Goal: Find specific page/section: Find specific page/section

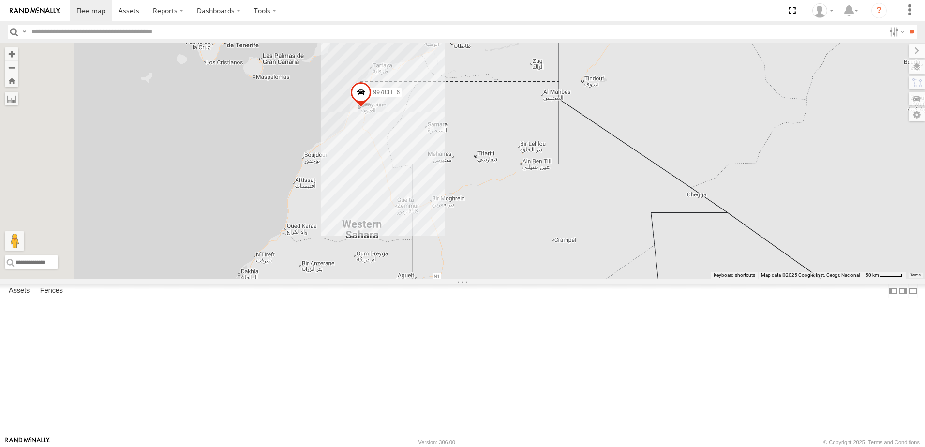
drag, startPoint x: 398, startPoint y: 341, endPoint x: 477, endPoint y: 217, distance: 147.8
click at [477, 217] on div "99783 E 6 58016 T 6 15503 T 6 56335 T 6 22318 T 6 58707 T 6 6 9 2" at bounding box center [462, 161] width 925 height 236
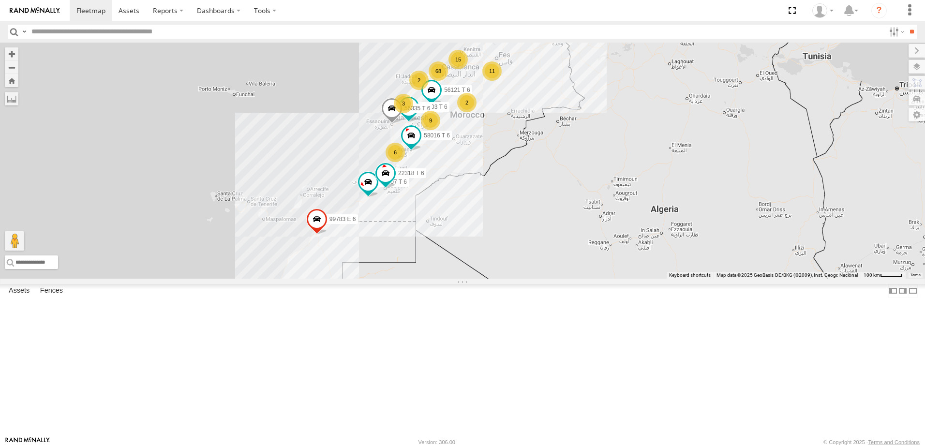
drag, startPoint x: 582, startPoint y: 232, endPoint x: 486, endPoint y: 338, distance: 143.5
click at [486, 279] on div "68 15 6 9 11 3 58016 T 6 56121 T 6 15503 T 6 99783 E 6 22318 T 6 2 56335 T 6 2 …" at bounding box center [462, 161] width 925 height 236
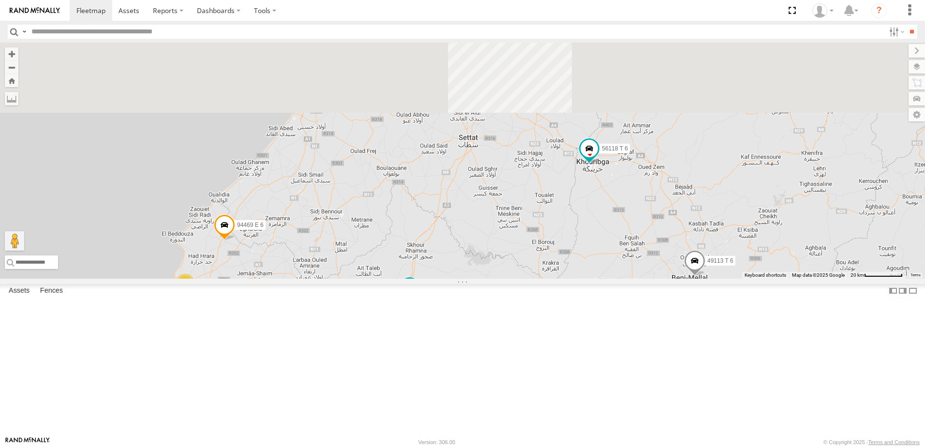
drag, startPoint x: 363, startPoint y: 258, endPoint x: 409, endPoint y: 456, distance: 202.7
click at [409, 446] on html at bounding box center [462, 223] width 925 height 447
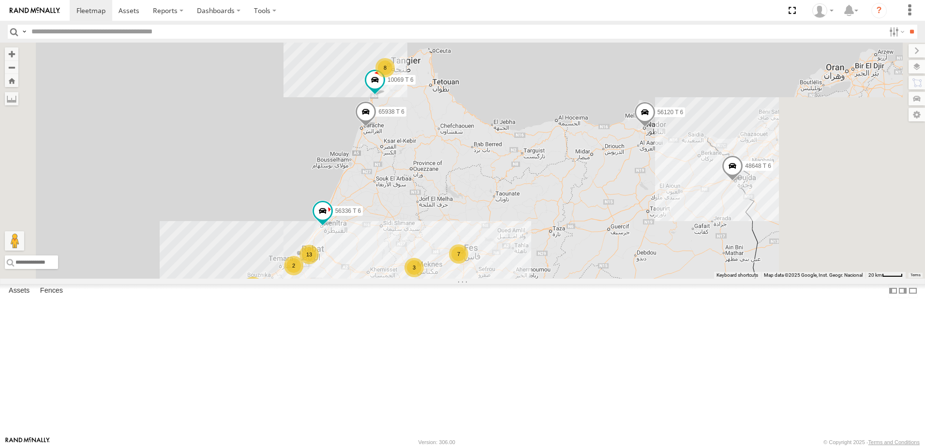
drag, startPoint x: 595, startPoint y: 329, endPoint x: 556, endPoint y: 243, distance: 95.2
click at [556, 243] on div "58016 T 6 56121 T 6 15503 T 6 99783 E 6 22318 T 6 56335 T 6 58707 T 6 56120 T 6…" at bounding box center [462, 161] width 925 height 236
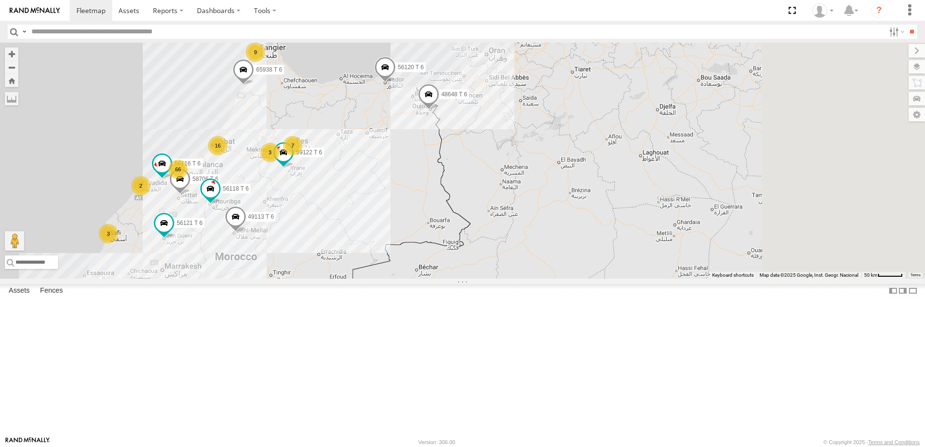
drag, startPoint x: 653, startPoint y: 368, endPoint x: 458, endPoint y: 228, distance: 239.8
click at [458, 228] on div "59122 T 6 56116 T 6 65938 T 6 58706 T 6 56120 T 6 56118 T 6 48648 T 6 66 16 9 3…" at bounding box center [462, 161] width 925 height 236
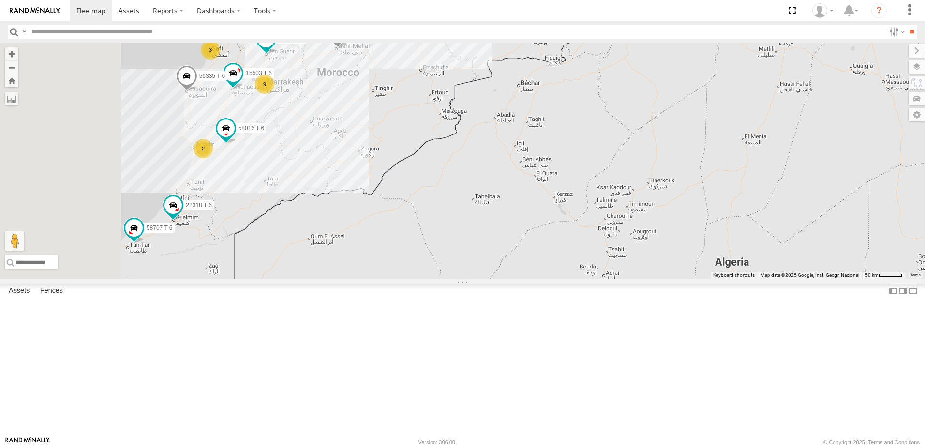
drag, startPoint x: 427, startPoint y: 307, endPoint x: 517, endPoint y: 235, distance: 116.0
click at [517, 235] on div "99783 E 6 58016 T 6 56121 T 6 15503 T 6 22318 T 6 65938 T 6 56120 T 6 56335 T 6…" at bounding box center [462, 161] width 925 height 236
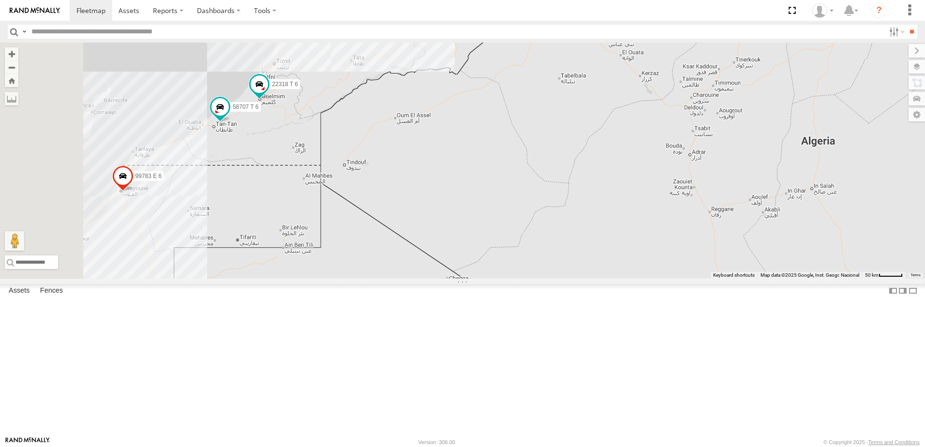
drag, startPoint x: 358, startPoint y: 316, endPoint x: 450, endPoint y: 187, distance: 158.2
click at [450, 187] on div "99783 E 6 58016 T 6 56121 T 6 15503 T 6 22318 T 6 65938 T 6 56120 T 6 56335 T 6…" at bounding box center [462, 161] width 925 height 236
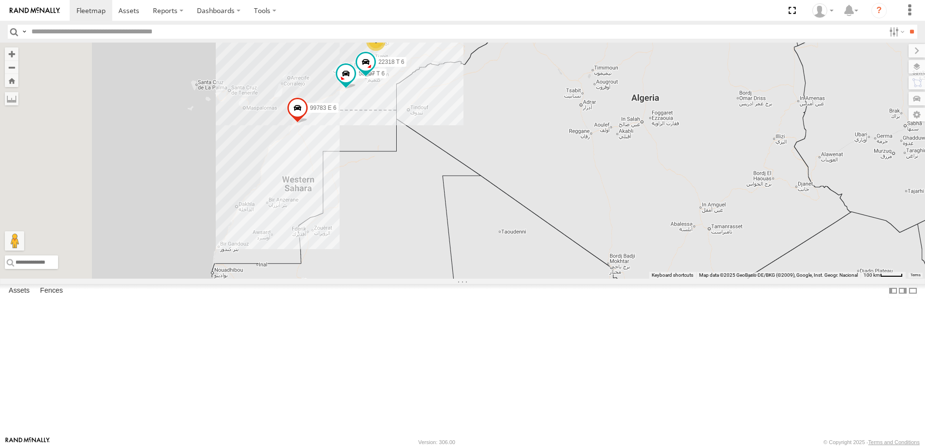
drag, startPoint x: 371, startPoint y: 295, endPoint x: 497, endPoint y: 235, distance: 139.5
click at [497, 235] on div "99783 E 6 58016 T 6 56121 T 6 15503 T 6 22318 T 6 65938 T 6 56120 T 6 56335 T 6…" at bounding box center [462, 161] width 925 height 236
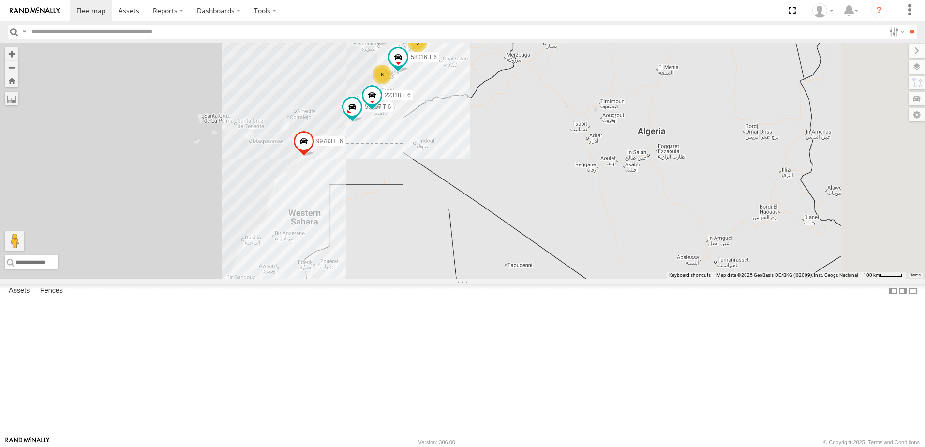
drag, startPoint x: 553, startPoint y: 263, endPoint x: 447, endPoint y: 331, distance: 126.0
click at [447, 279] on div "99783 E 6 58016 T 6 56121 T 6 15503 T 6 22318 T 6 65938 T 6 56120 T 6 56335 T 6…" at bounding box center [462, 161] width 925 height 236
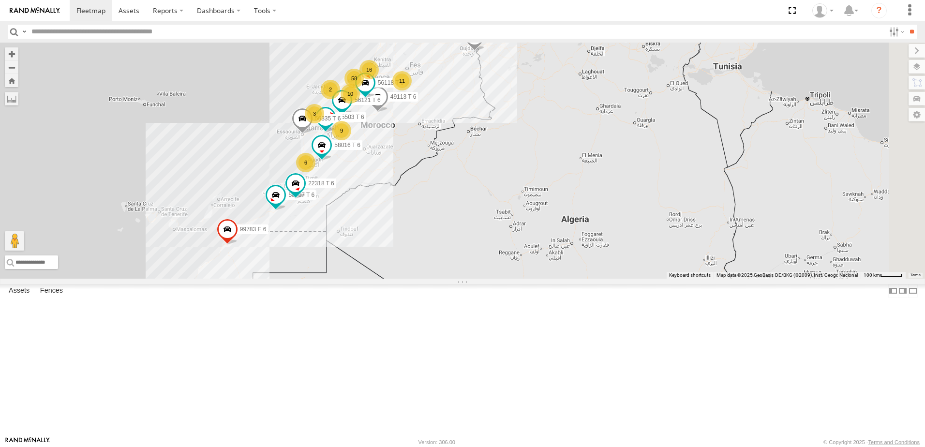
drag, startPoint x: 517, startPoint y: 241, endPoint x: 450, endPoint y: 324, distance: 105.9
click at [451, 279] on div "99783 E 6 58016 T 6 56121 T 6 15503 T 6 22318 T 6 65938 T 6 56120 T 6 56335 T 6…" at bounding box center [462, 161] width 925 height 236
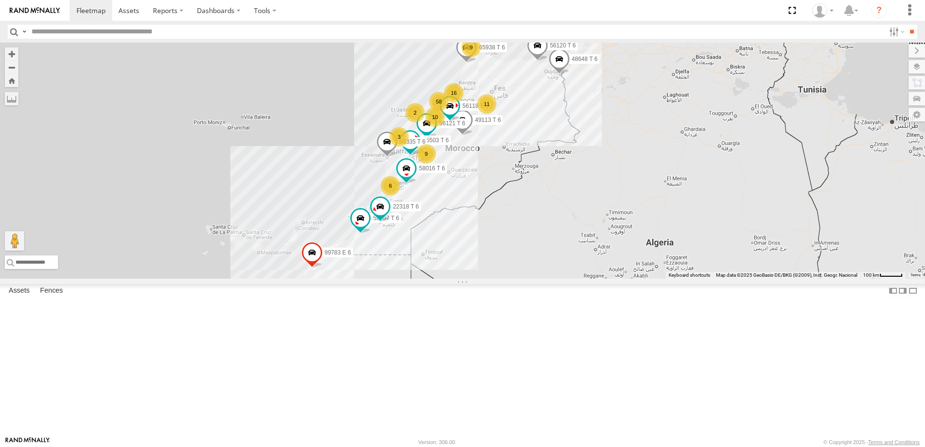
drag, startPoint x: 365, startPoint y: 281, endPoint x: 458, endPoint y: 297, distance: 94.3
click at [458, 279] on div "99783 E 6 58016 T 6 56121 T 6 15503 T 6 22318 T 6 65938 T 6 56120 T 6 56335 T 6…" at bounding box center [462, 161] width 925 height 236
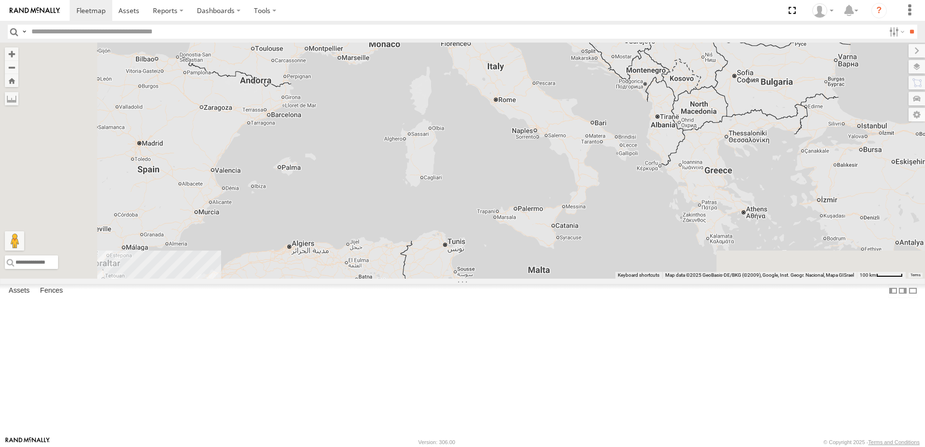
drag, startPoint x: 387, startPoint y: 339, endPoint x: 492, endPoint y: 176, distance: 194.5
click at [492, 176] on div at bounding box center [462, 161] width 925 height 236
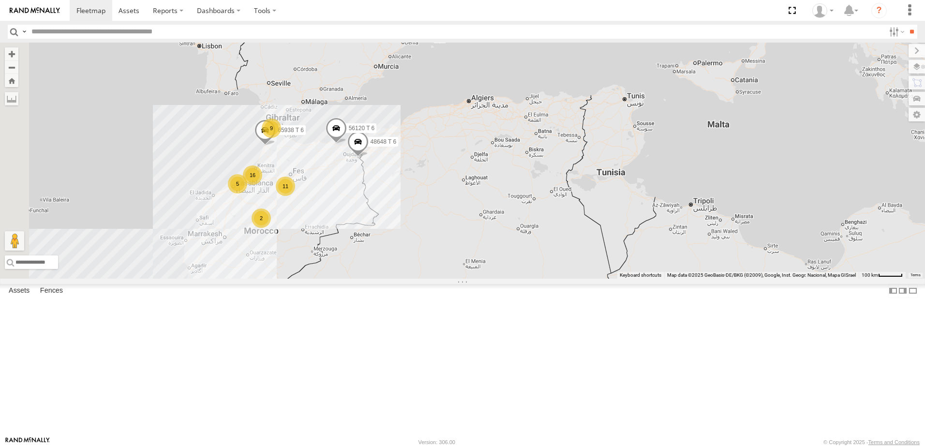
drag, startPoint x: 434, startPoint y: 251, endPoint x: 565, endPoint y: 164, distance: 157.5
click at [565, 164] on div "16 9 5 11 65938 T 6 2 56120 T 6 48648 T 6" at bounding box center [462, 161] width 925 height 236
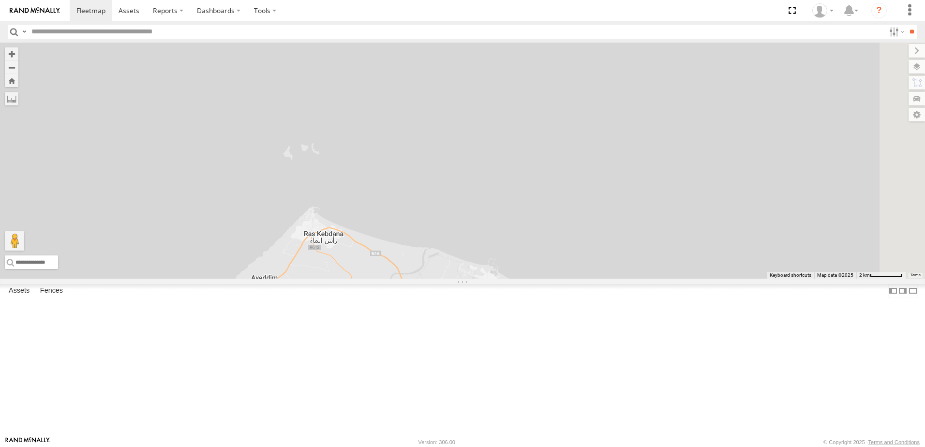
drag, startPoint x: 522, startPoint y: 341, endPoint x: 384, endPoint y: 108, distance: 271.5
click at [384, 108] on div "65938 T 6 56120 T 6 48648 T 6 58016 T 6 56121 T 6 15503 T 6 99783 E 6 22318 T 6…" at bounding box center [462, 161] width 925 height 236
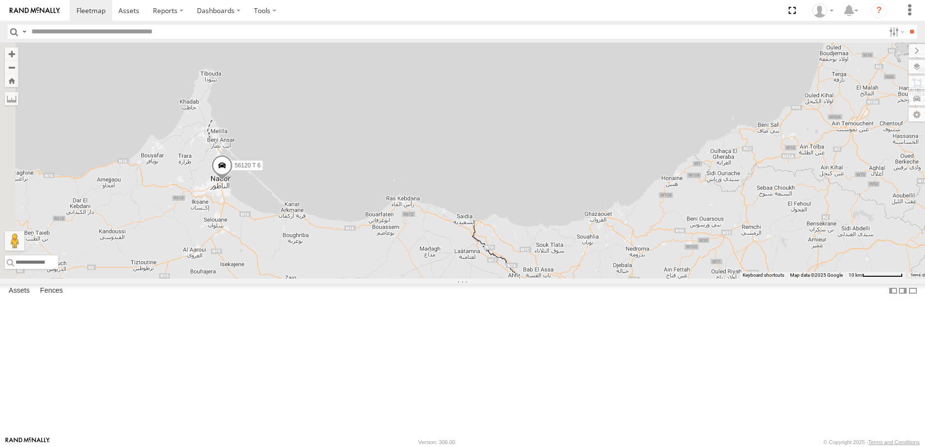
drag, startPoint x: 366, startPoint y: 221, endPoint x: 530, endPoint y: 274, distance: 172.2
click at [530, 274] on div "65938 T 6 56120 T 6 48648 T 6 58016 T 6 56121 T 6 15503 T 6 99783 E 6 22318 T 6…" at bounding box center [462, 161] width 925 height 236
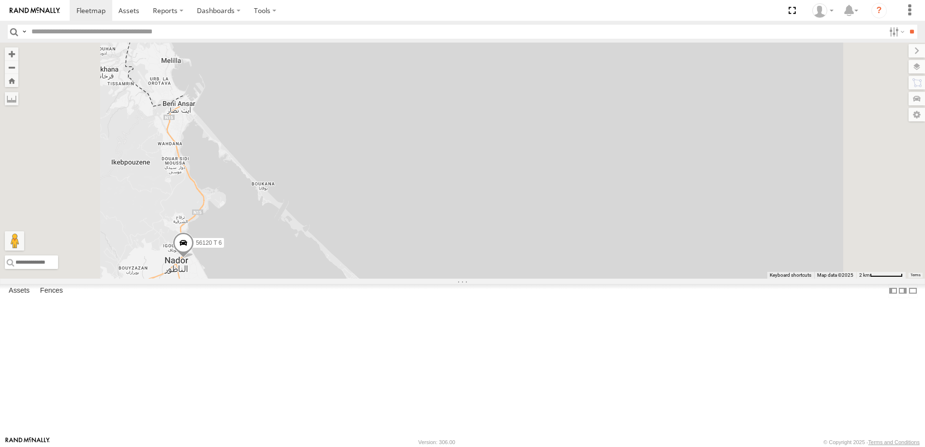
drag, startPoint x: 337, startPoint y: 281, endPoint x: 567, endPoint y: 394, distance: 256.1
click at [567, 279] on div "65938 T 6 56120 T 6 48648 T 6 58016 T 6 56121 T 6 15503 T 6 99783 E 6 22318 T 6…" at bounding box center [462, 161] width 925 height 236
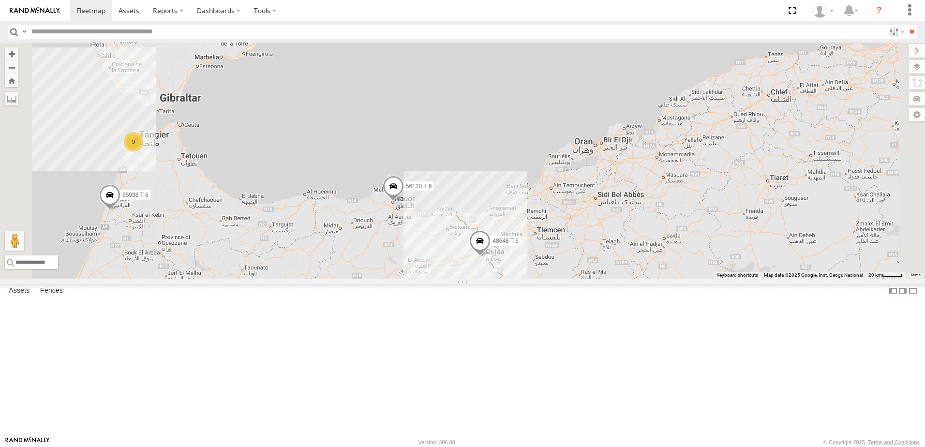
click at [134, 32] on input "text" at bounding box center [456, 32] width 857 height 14
click at [906, 25] on input "**" at bounding box center [911, 32] width 11 height 14
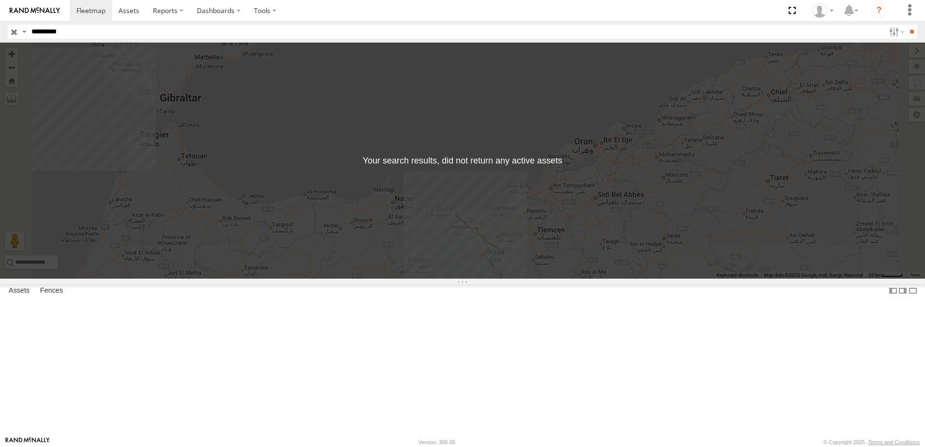
click at [41, 33] on input "*********" at bounding box center [456, 32] width 857 height 14
type input "*********"
click at [906, 25] on input "**" at bounding box center [911, 32] width 11 height 14
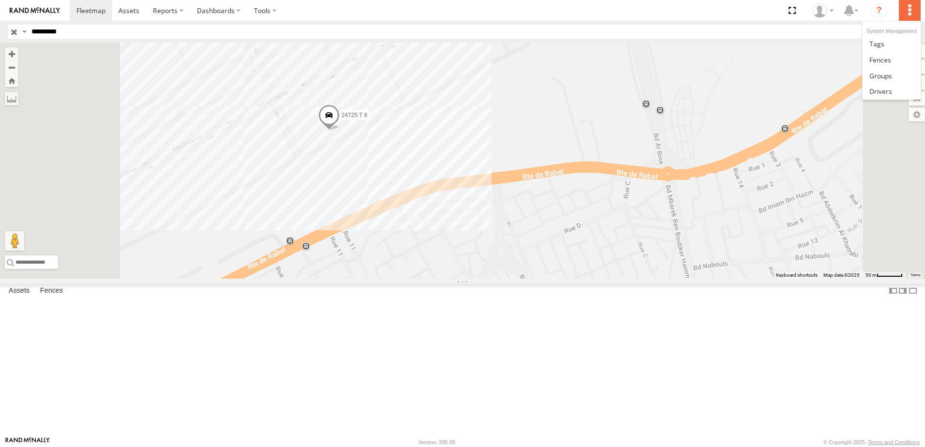
click at [911, 14] on label at bounding box center [909, 10] width 21 height 21
click at [0, 0] on link at bounding box center [0, 0] width 0 height 0
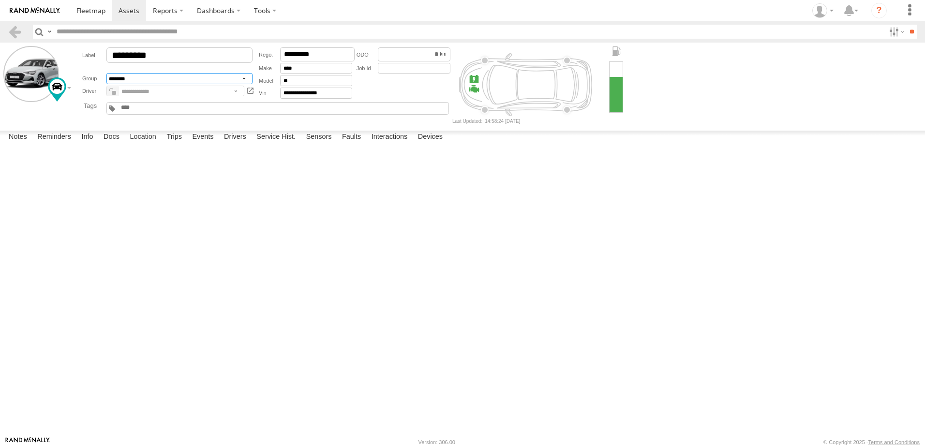
click at [147, 78] on select "**********" at bounding box center [179, 78] width 146 height 11
click at [65, 126] on main "**********" at bounding box center [462, 240] width 925 height 394
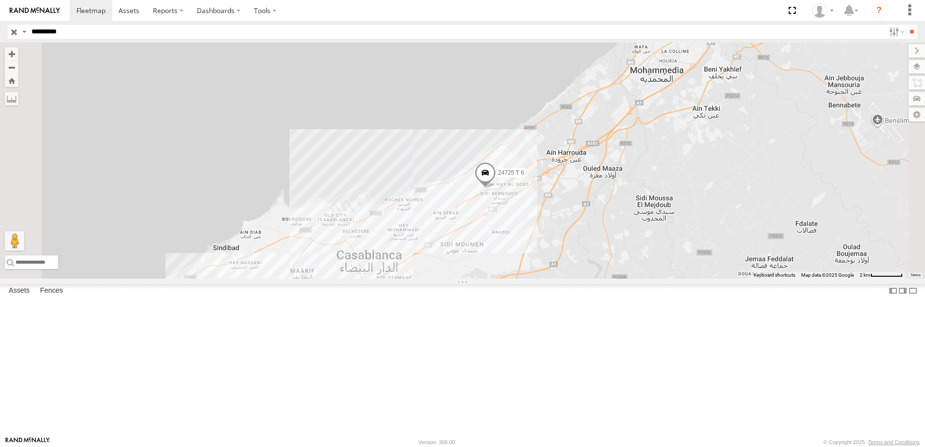
drag, startPoint x: 115, startPoint y: 30, endPoint x: 18, endPoint y: 30, distance: 96.2
click at [18, 30] on div "Search Query Asset ID Asset Label Registration Manufacturer Model VIN Job ID Dr…" at bounding box center [457, 32] width 898 height 14
paste input "text"
click at [906, 25] on input "**" at bounding box center [911, 32] width 11 height 14
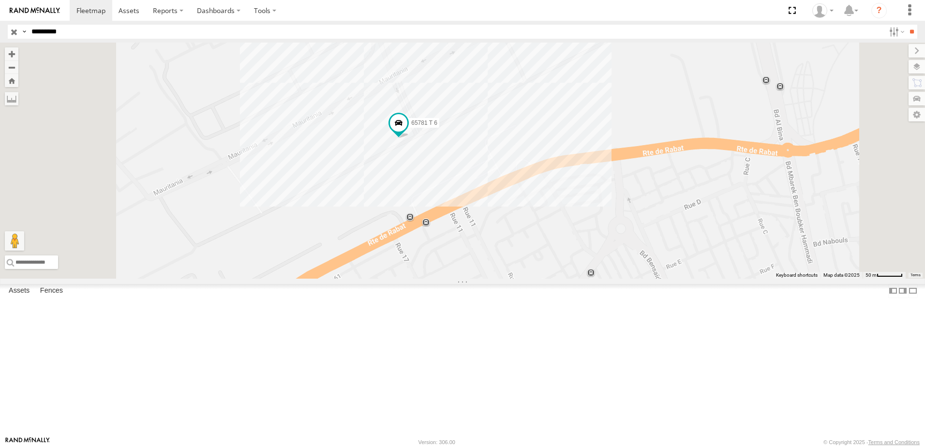
drag, startPoint x: 106, startPoint y: 35, endPoint x: 25, endPoint y: 33, distance: 81.8
click at [25, 33] on div "Search Query Asset ID Asset Label Registration Manufacturer Model VIN Job ID Dr…" at bounding box center [457, 32] width 898 height 14
paste input "text"
type input "*********"
click at [906, 25] on input "**" at bounding box center [911, 32] width 11 height 14
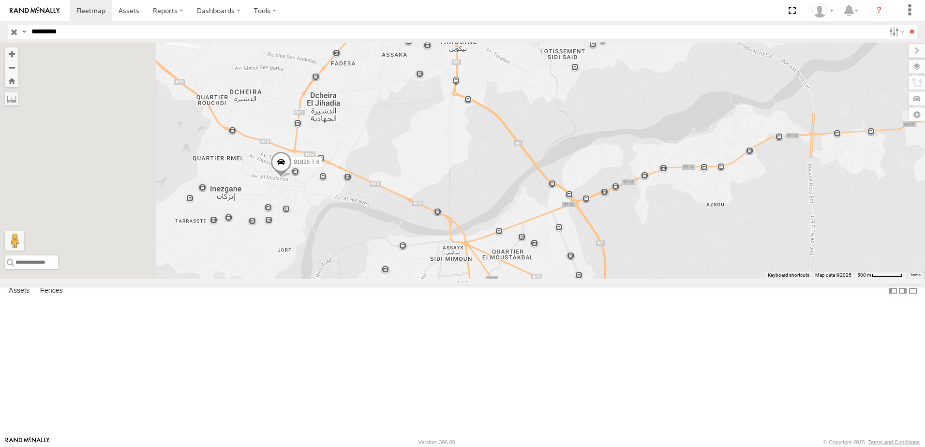
drag, startPoint x: 321, startPoint y: 232, endPoint x: 695, endPoint y: 256, distance: 374.6
click at [695, 256] on div "91828 T 6" at bounding box center [462, 161] width 925 height 236
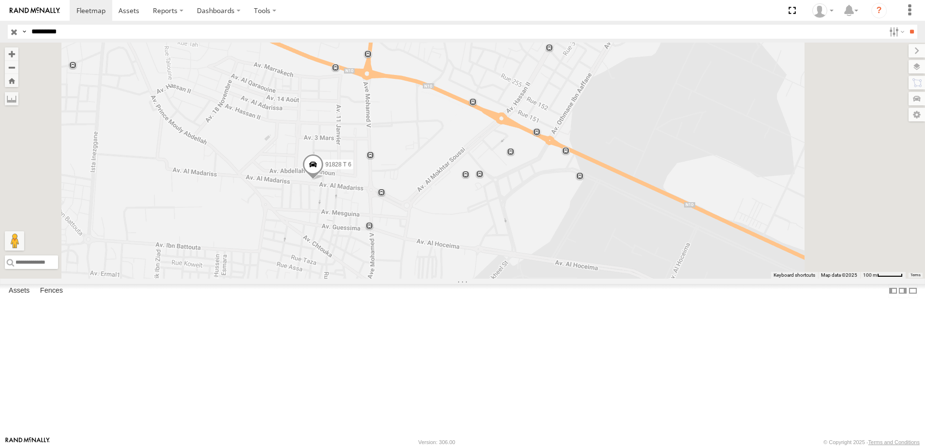
click at [324, 180] on span at bounding box center [312, 167] width 21 height 26
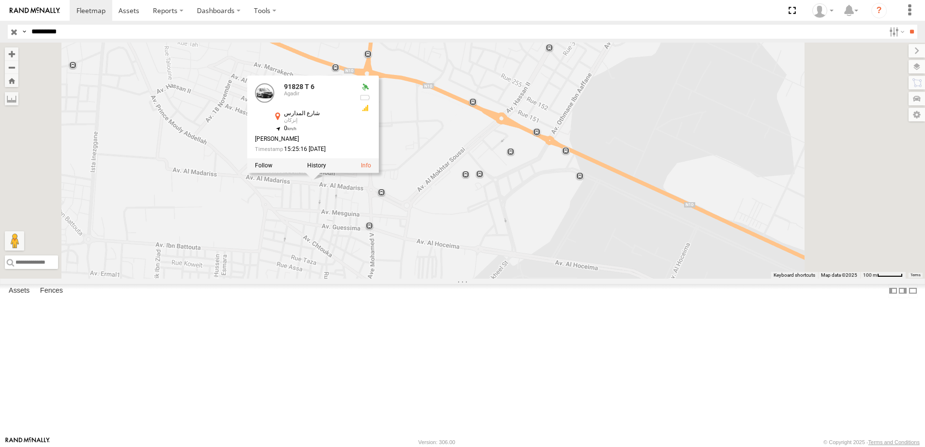
click at [0, 0] on link at bounding box center [0, 0] width 0 height 0
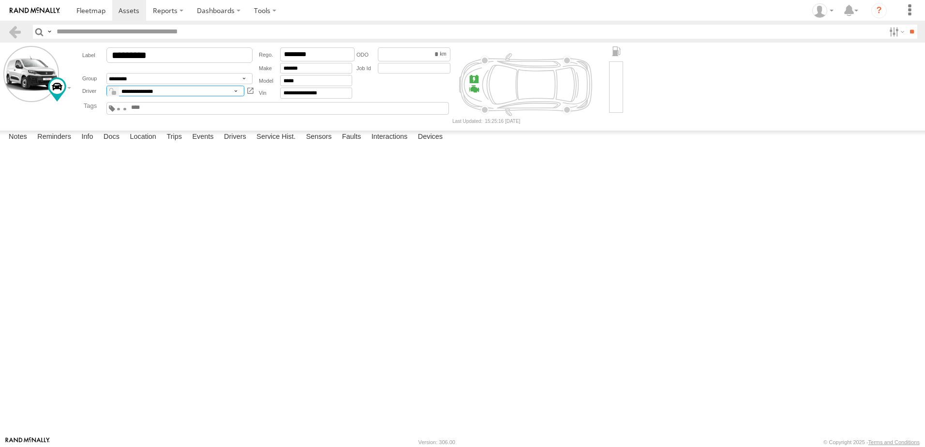
click at [166, 92] on select "**********" at bounding box center [175, 91] width 138 height 11
click at [353, 127] on main "**********" at bounding box center [462, 240] width 925 height 394
